Goal: Information Seeking & Learning: Learn about a topic

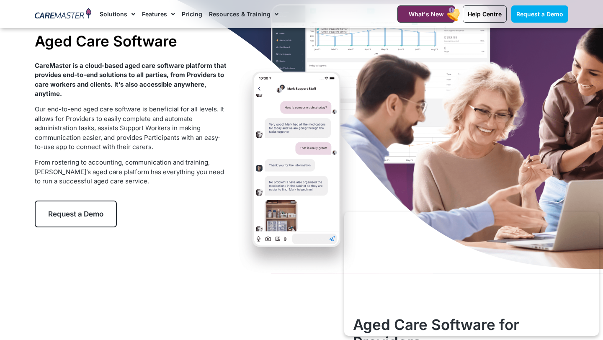
scroll to position [62, 0]
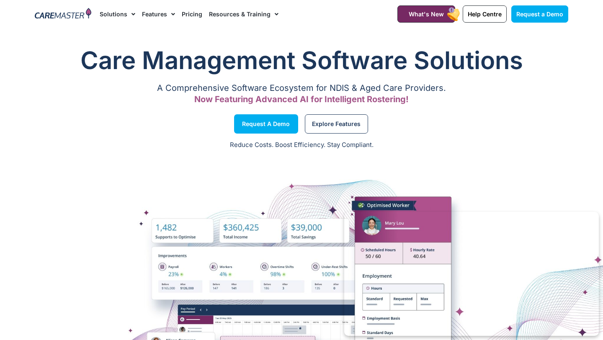
click at [68, 15] on img at bounding box center [63, 14] width 57 height 13
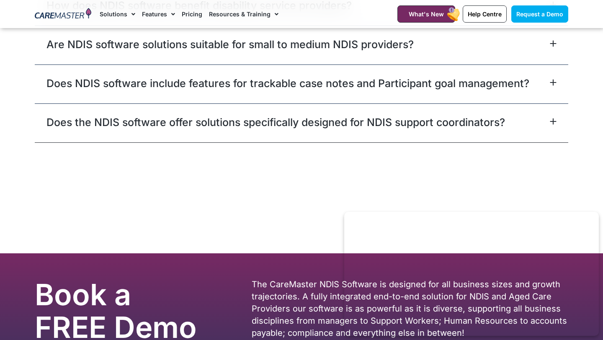
scroll to position [5060, 0]
